Goal: Check status: Check status

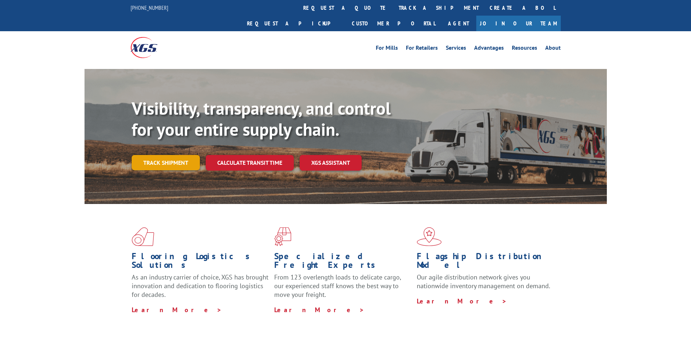
click at [118, 224] on div "Flooring Logistics Solutions As an industry carrier of choice, XGS has brought …" at bounding box center [345, 277] width 691 height 146
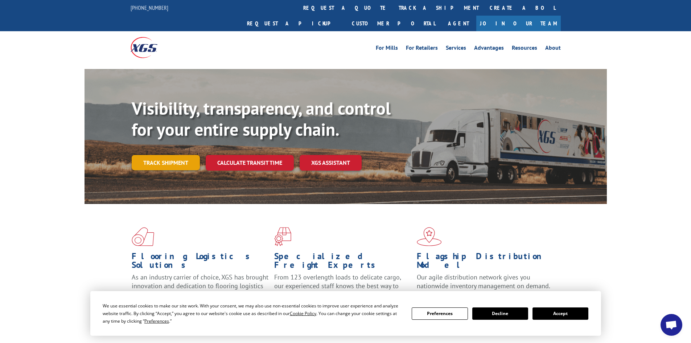
click at [164, 155] on link "Track shipment" at bounding box center [166, 162] width 68 height 15
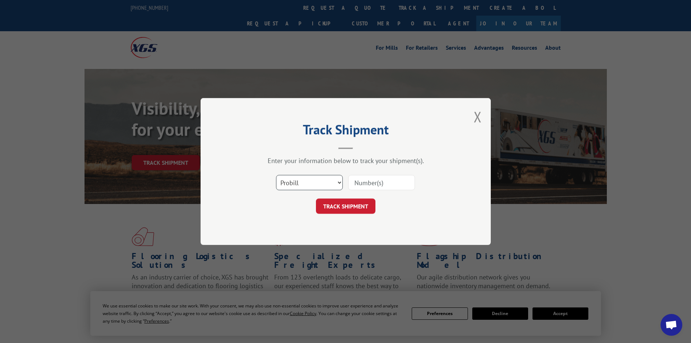
click at [316, 183] on select "Select category... Probill BOL PO" at bounding box center [309, 182] width 67 height 15
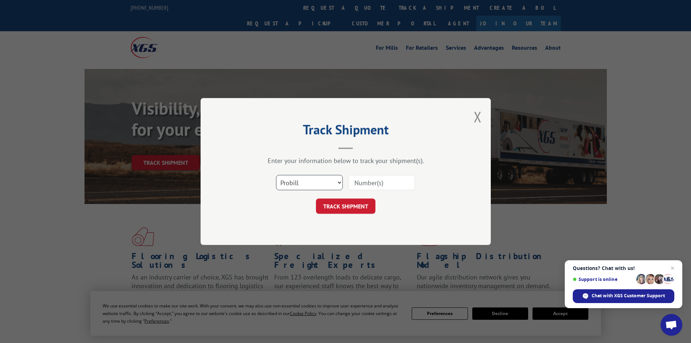
select select "bol"
click at [276, 175] on select "Select category... Probill BOL PO" at bounding box center [309, 182] width 67 height 15
click at [370, 182] on input at bounding box center [381, 182] width 67 height 15
type input "16999081"
click at [353, 205] on button "TRACK SHIPMENT" at bounding box center [346, 205] width 60 height 15
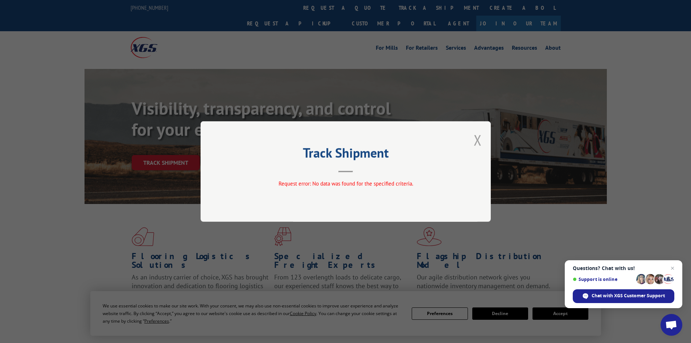
click at [481, 141] on button "Close modal" at bounding box center [478, 139] width 8 height 19
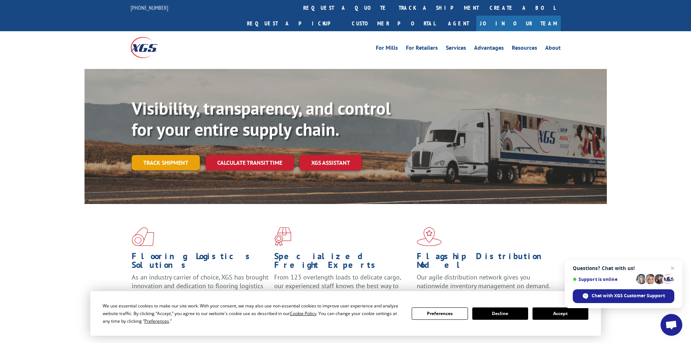
click at [166, 155] on link "Track shipment" at bounding box center [166, 162] width 68 height 15
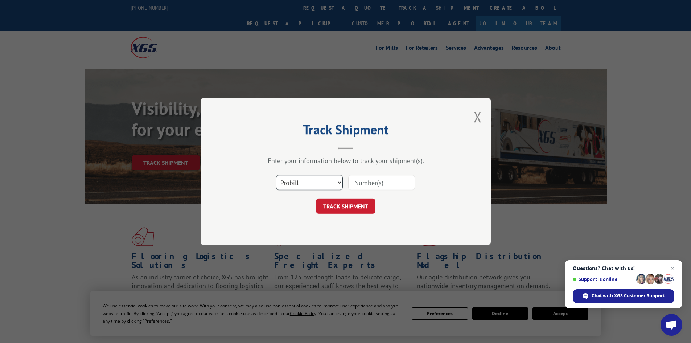
click at [310, 188] on select "Select category... Probill BOL PO" at bounding box center [309, 182] width 67 height 15
select select "bol"
click at [276, 175] on select "Select category... Probill BOL PO" at bounding box center [309, 182] width 67 height 15
click at [378, 184] on input at bounding box center [381, 182] width 67 height 15
paste input "09480300000415481"
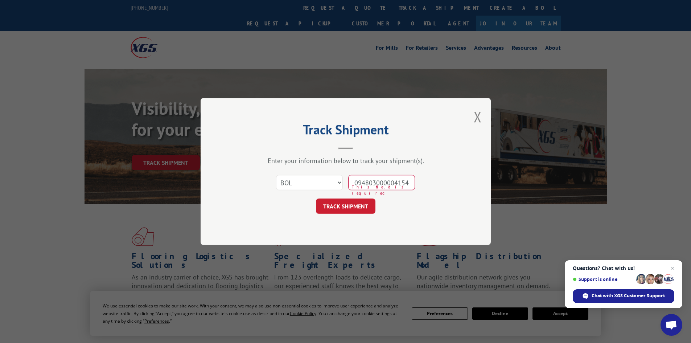
scroll to position [0, 6]
type input "09480300000415481"
click at [345, 205] on button "TRACK SHIPMENT" at bounding box center [346, 205] width 60 height 15
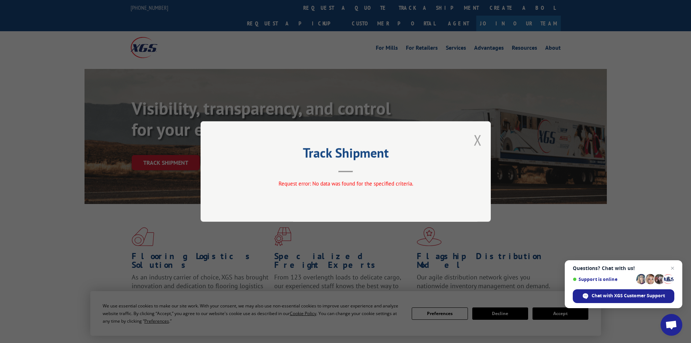
click at [478, 142] on button "Close modal" at bounding box center [478, 139] width 8 height 19
